Goal: Task Accomplishment & Management: Manage account settings

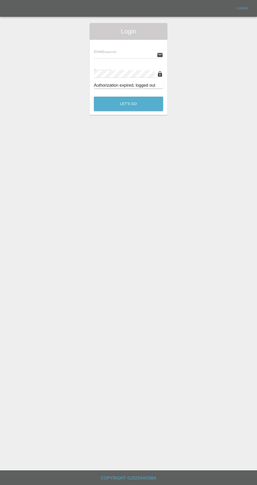
click at [101, 53] on input "text" at bounding box center [124, 55] width 61 height 8
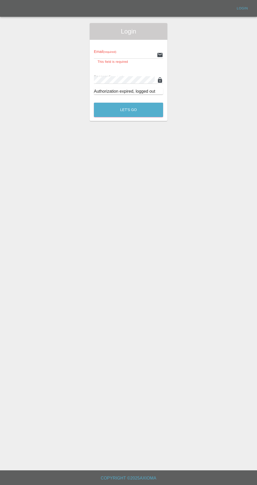
type input "[EMAIL_ADDRESS][DOMAIN_NAME]"
click at [94, 103] on button "Let's Go" at bounding box center [128, 110] width 69 height 14
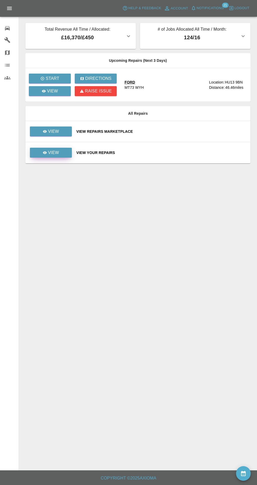
click at [52, 156] on link "View" at bounding box center [51, 153] width 42 height 10
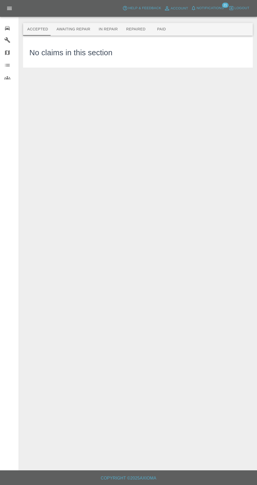
click at [65, 29] on button "Awaiting Repair" at bounding box center [73, 29] width 42 height 13
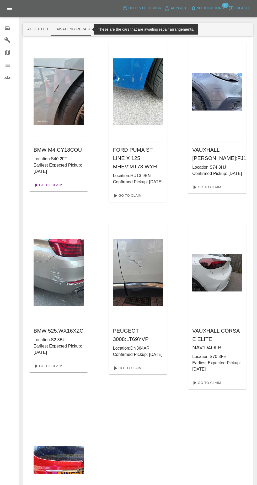
click at [49, 187] on link "Go To Claim" at bounding box center [47, 185] width 32 height 8
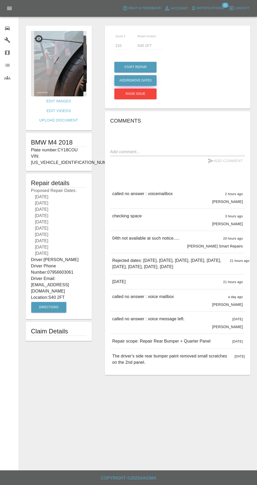
click at [128, 73] on button "Add/Remove Dates" at bounding box center [135, 67] width 42 height 11
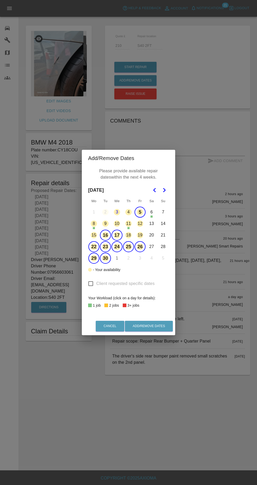
click at [139, 213] on button "5" at bounding box center [139, 212] width 11 height 11
click at [161, 328] on button "Add/Remove Dates" at bounding box center [149, 326] width 48 height 11
